Goal: Task Accomplishment & Management: Manage account settings

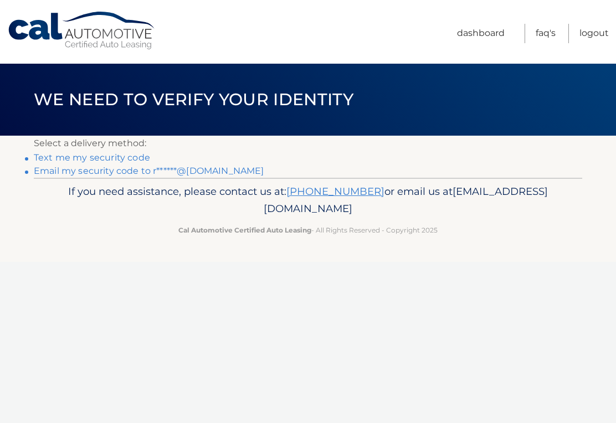
click at [462, 200] on p "If you need assistance, please contact us at: 609-807-3200 or email us at Custo…" at bounding box center [308, 200] width 534 height 35
click at [117, 156] on link "Text me my security code" at bounding box center [92, 157] width 116 height 11
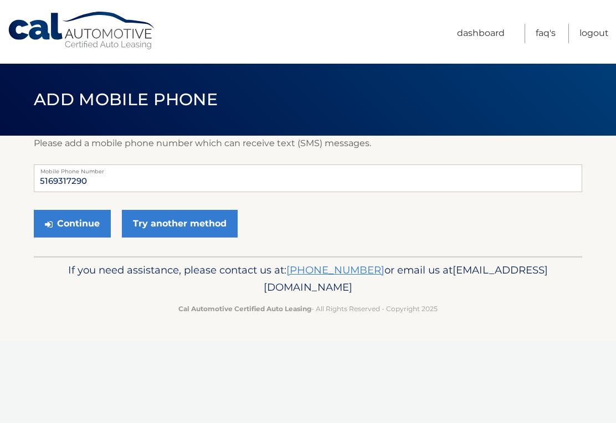
click at [74, 210] on button "Continue" at bounding box center [72, 224] width 77 height 28
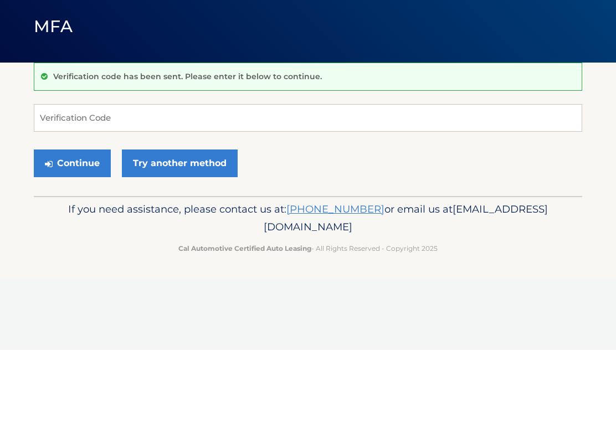
click at [195, 223] on link "Try another method" at bounding box center [180, 237] width 116 height 28
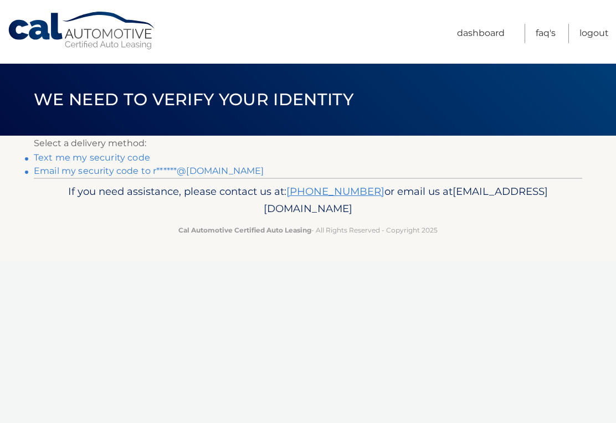
click at [156, 170] on link "Email my security code to r******@aol.com" at bounding box center [149, 171] width 231 height 11
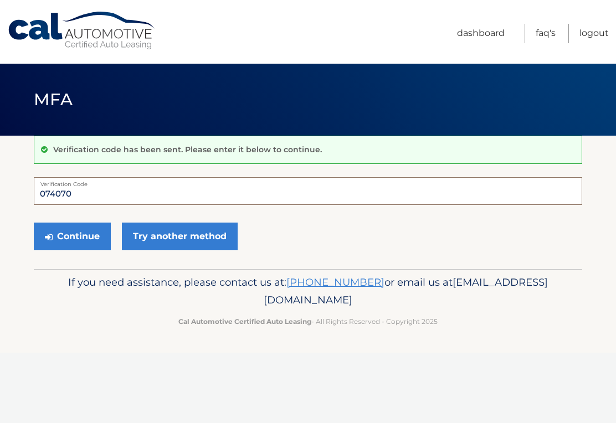
type input "074070"
click at [79, 241] on button "Continue" at bounding box center [72, 237] width 77 height 28
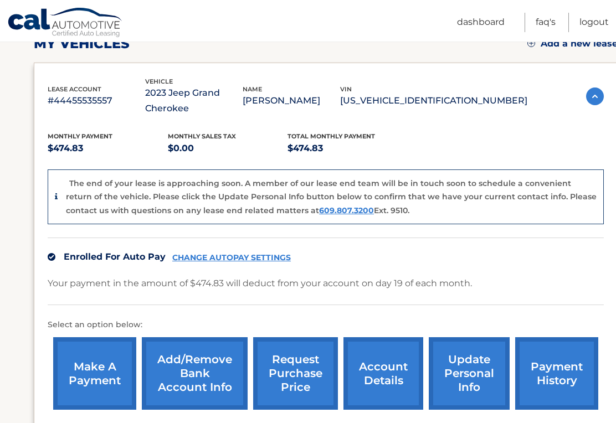
scroll to position [178, 0]
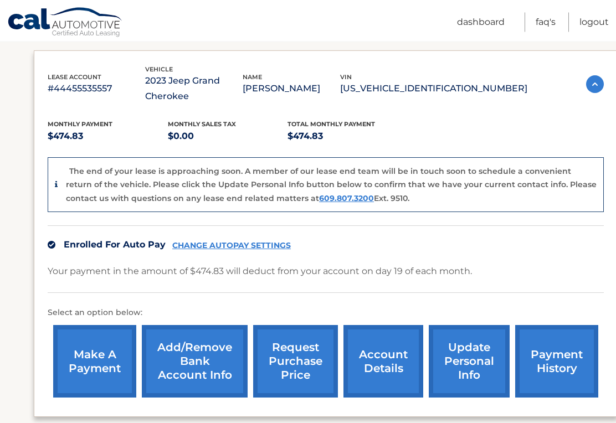
click at [474, 357] on link "update personal info" at bounding box center [469, 362] width 81 height 73
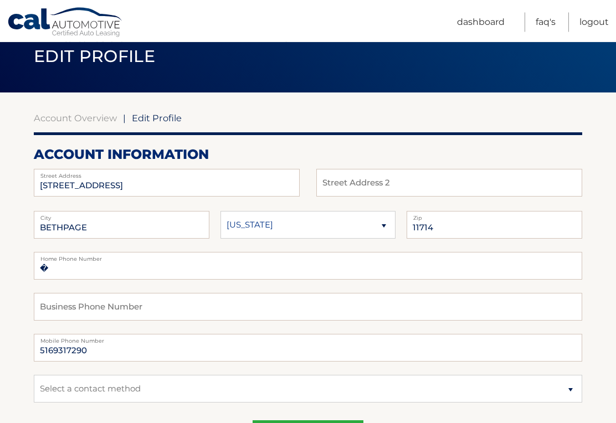
scroll to position [44, 0]
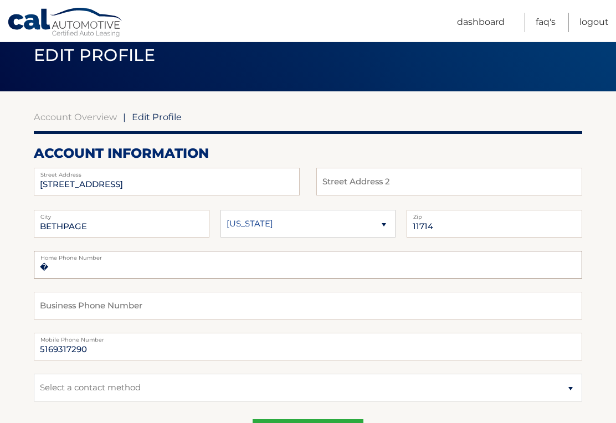
click at [90, 264] on input "�" at bounding box center [308, 265] width 549 height 28
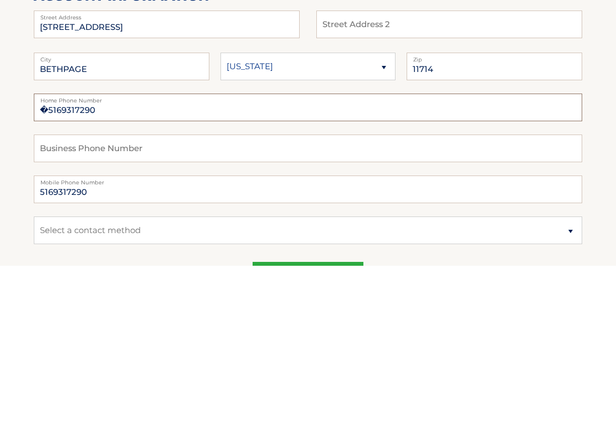
type input "�5169317290"
click at [107, 334] on input "5169317290" at bounding box center [308, 348] width 549 height 28
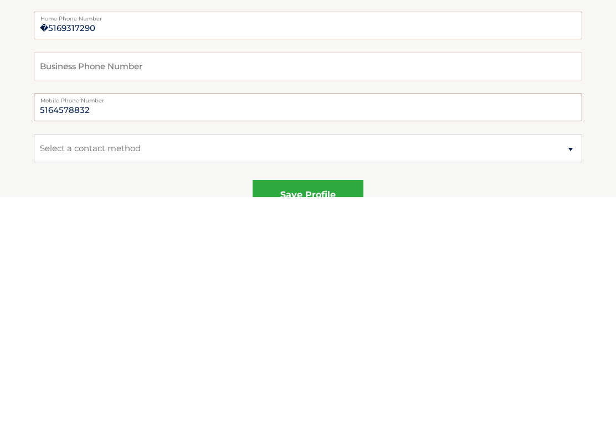
type input "5164578832"
click at [155, 361] on select "Select a contact method Mobile Home" at bounding box center [308, 375] width 549 height 28
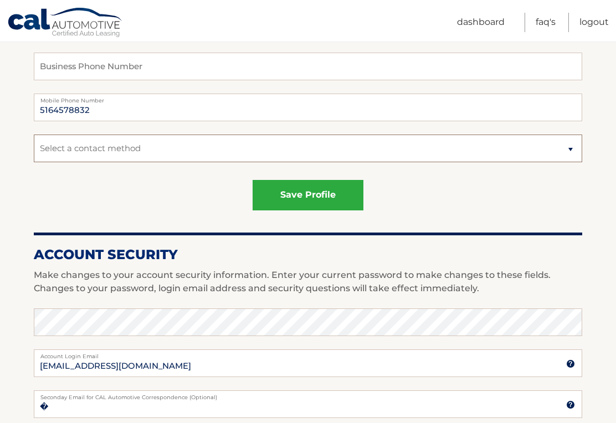
select select "3"
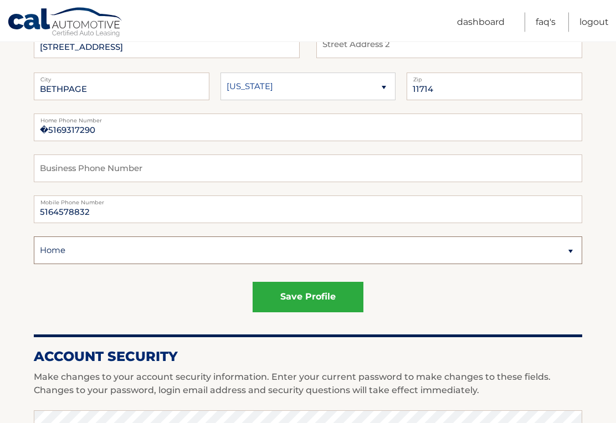
scroll to position [182, 0]
click at [313, 297] on button "save profile" at bounding box center [308, 297] width 111 height 30
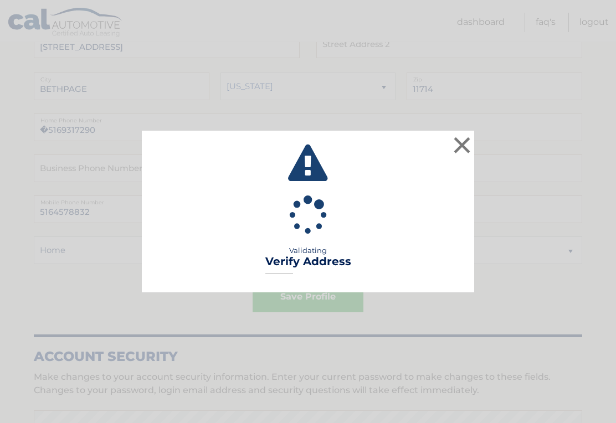
scroll to position [199, 0]
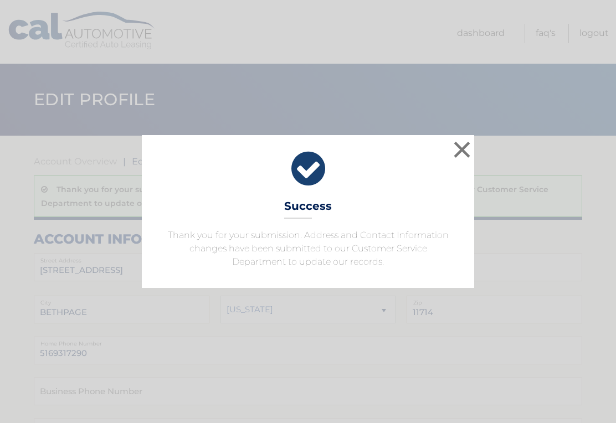
click at [464, 154] on button "×" at bounding box center [462, 150] width 22 height 22
